Goal: Transaction & Acquisition: Obtain resource

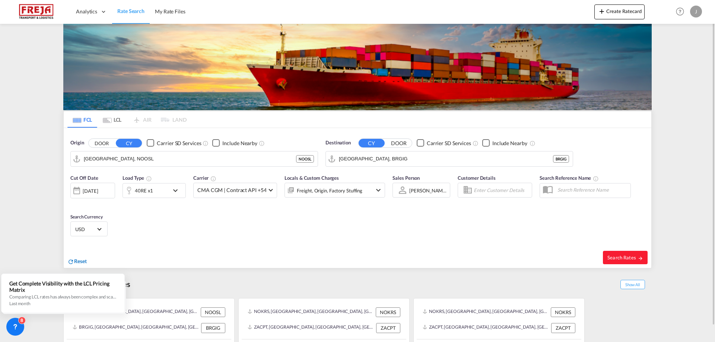
click at [84, 262] on span "Reset" at bounding box center [80, 261] width 13 height 6
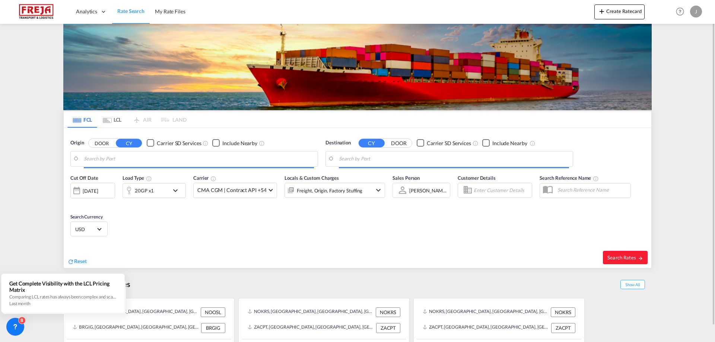
click at [111, 162] on body "Analytics Reports Dashboard Rate Search My Rate Files Analytics" at bounding box center [357, 171] width 715 height 342
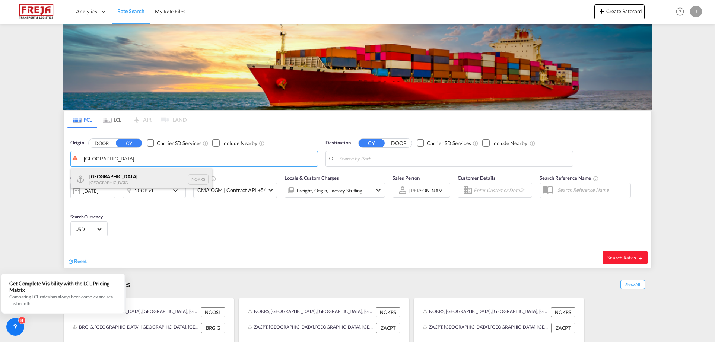
click at [119, 174] on div "Kristiansand [GEOGRAPHIC_DATA] NOKRS" at bounding box center [142, 179] width 142 height 22
type input "[GEOGRAPHIC_DATA], NOKRS"
click at [377, 159] on body "Analytics Reports Dashboard Rate Search My Rate Files Analytics" at bounding box center [357, 171] width 715 height 342
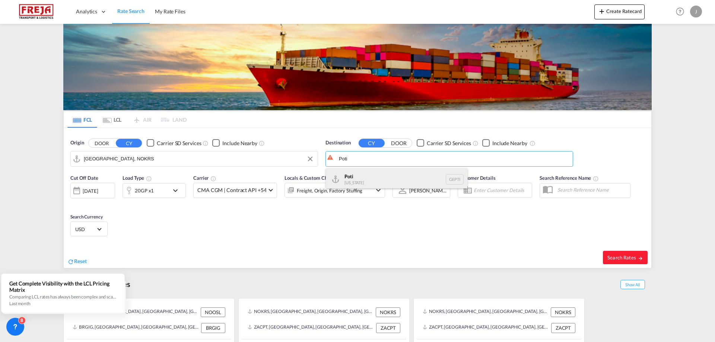
click at [366, 176] on div "Poti [US_STATE] GEPTI" at bounding box center [397, 179] width 142 height 22
type input "Poti, GEPTI"
click at [98, 191] on div "[DATE]" at bounding box center [90, 191] width 15 height 7
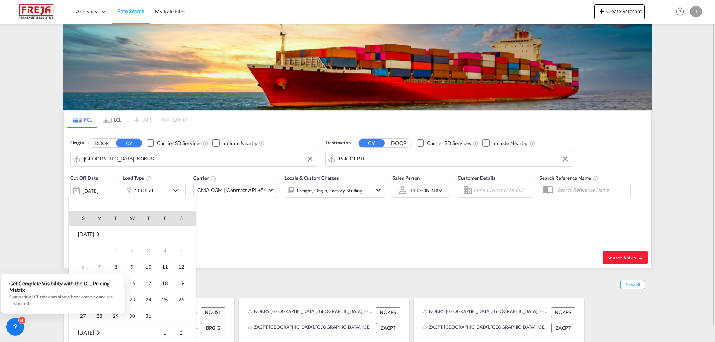
scroll to position [296, 0]
click at [102, 264] on span "13" at bounding box center [99, 267] width 15 height 15
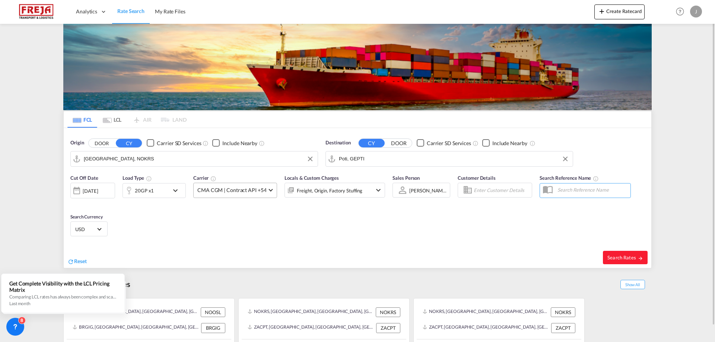
click at [269, 187] on md-select-value "CMA CGM | Contract API +54" at bounding box center [235, 190] width 83 height 15
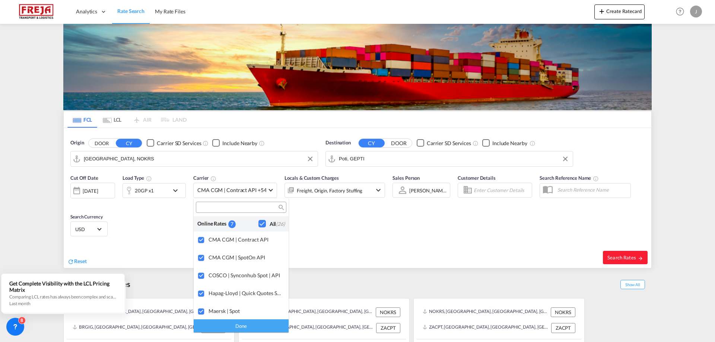
click at [627, 258] on md-backdrop at bounding box center [357, 171] width 715 height 342
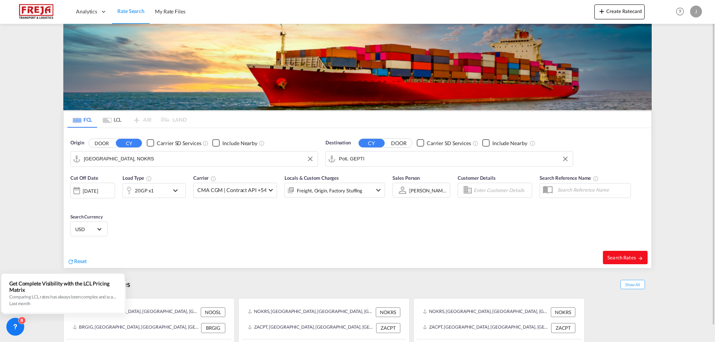
click at [620, 260] on span "Search Rates" at bounding box center [626, 258] width 36 height 6
type input "NOKRS to GEPTI / [DATE]"
